Goal: Task Accomplishment & Management: Use online tool/utility

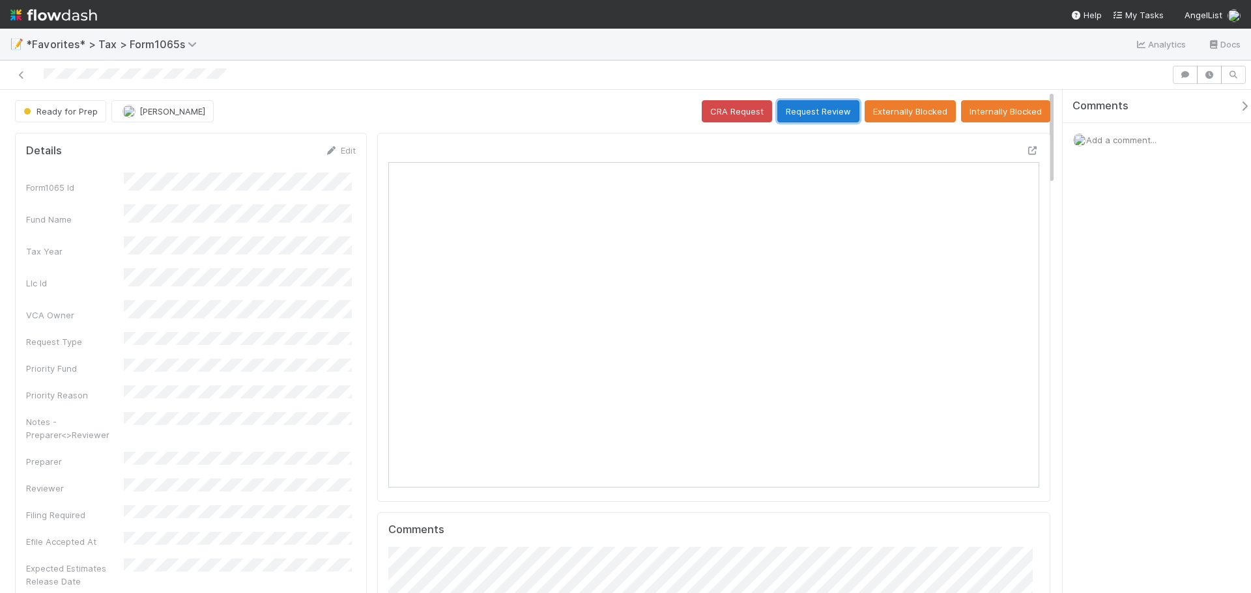
click at [794, 108] on button "Request Review" at bounding box center [818, 111] width 82 height 22
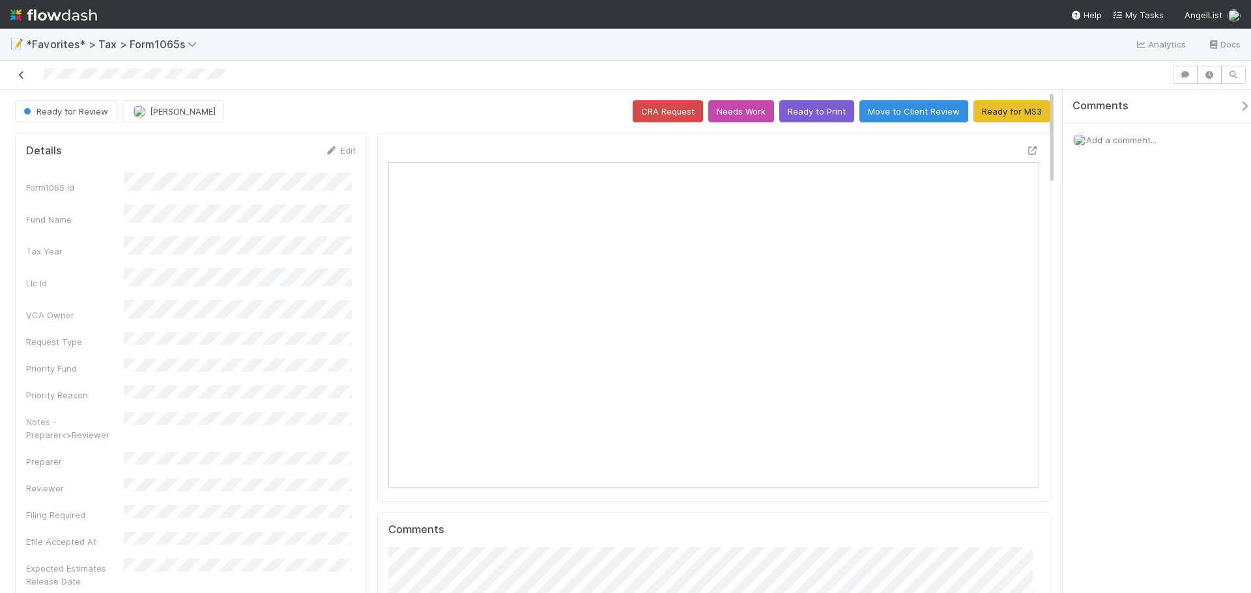
click at [21, 72] on icon at bounding box center [21, 75] width 13 height 8
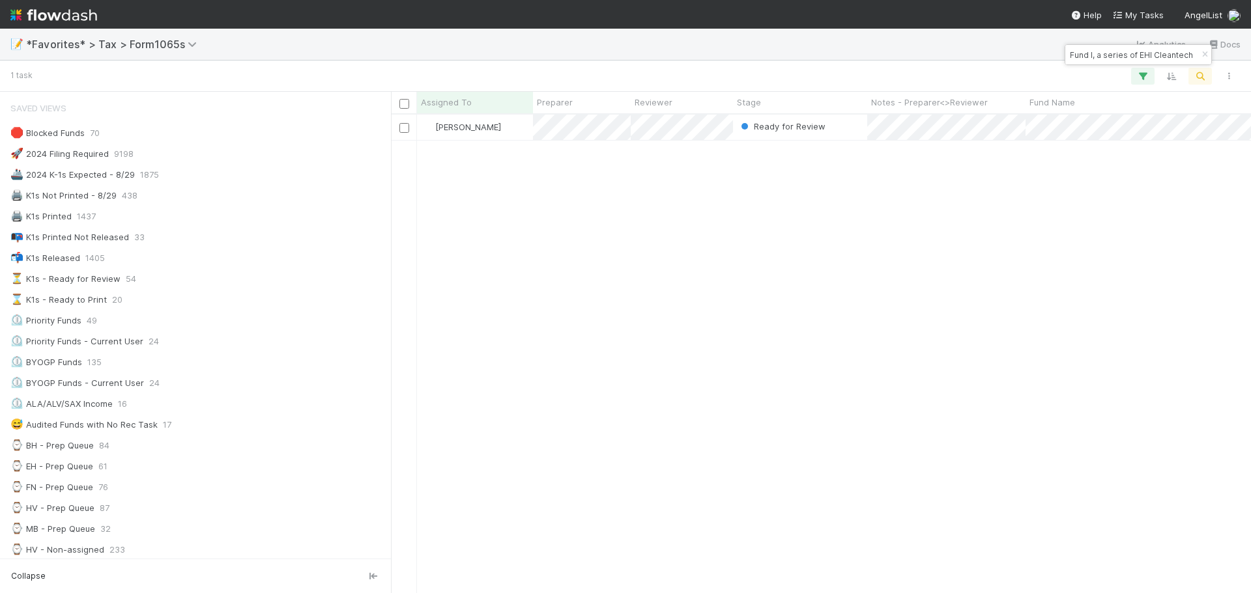
scroll to position [10, 10]
click at [1200, 57] on icon "button" at bounding box center [1204, 55] width 13 height 8
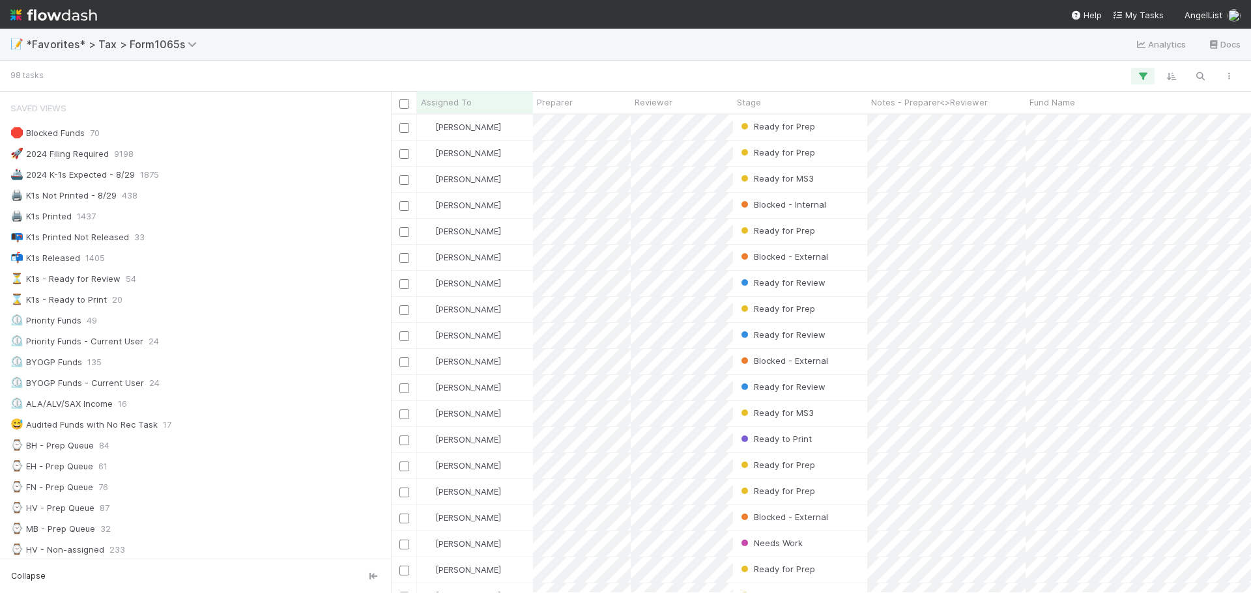
scroll to position [469, 850]
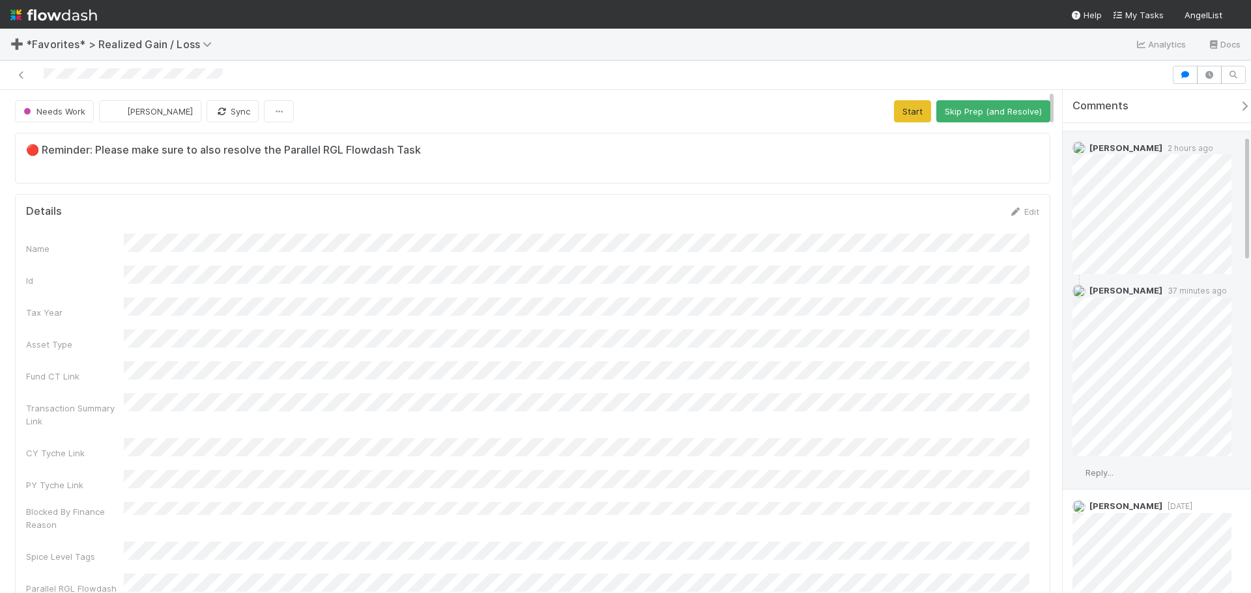
scroll to position [195, 0]
